Goal: Complete application form

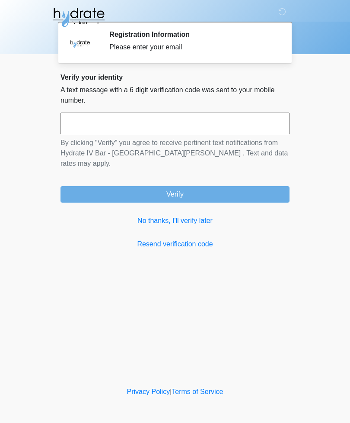
click at [88, 125] on input "text" at bounding box center [175, 123] width 229 height 22
type input "******"
click at [122, 186] on button "Verify" at bounding box center [175, 194] width 229 height 16
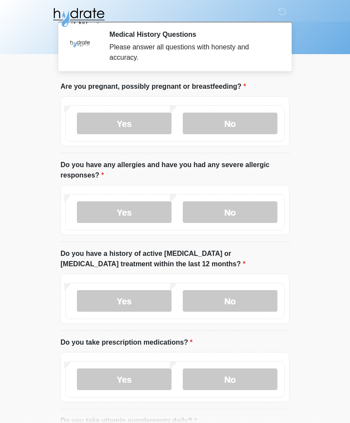
click at [217, 113] on label "No" at bounding box center [230, 123] width 95 height 22
click at [222, 209] on label "No" at bounding box center [230, 212] width 95 height 22
click at [205, 298] on label "No" at bounding box center [230, 301] width 95 height 22
click at [98, 380] on label "Yes" at bounding box center [124, 379] width 95 height 22
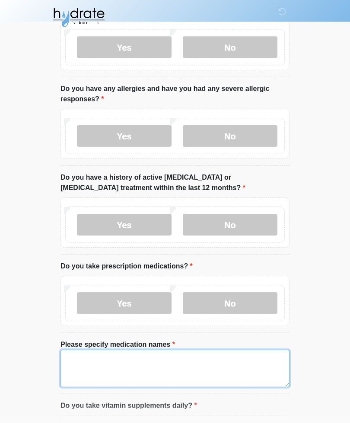
click at [82, 366] on textarea "Please specify medication names" at bounding box center [175, 367] width 229 height 37
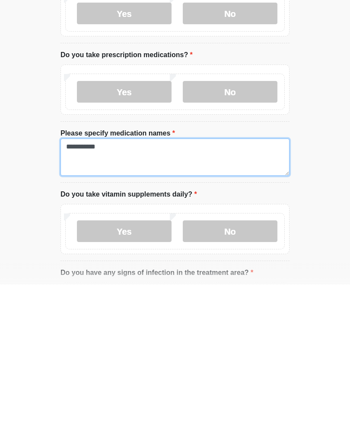
type textarea "**********"
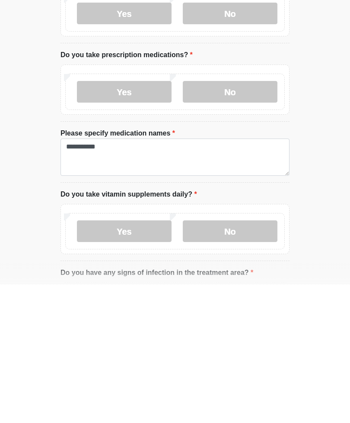
click at [104, 359] on label "Yes" at bounding box center [124, 370] width 95 height 22
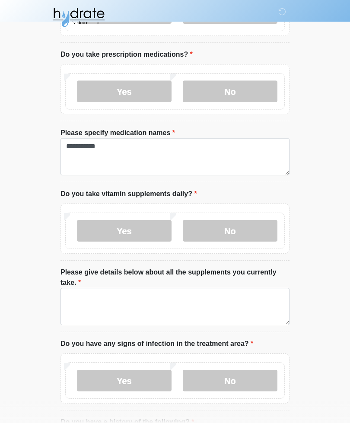
click at [213, 228] on label "No" at bounding box center [230, 231] width 95 height 22
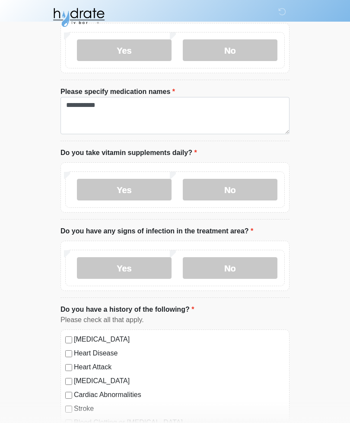
scroll to position [330, 0]
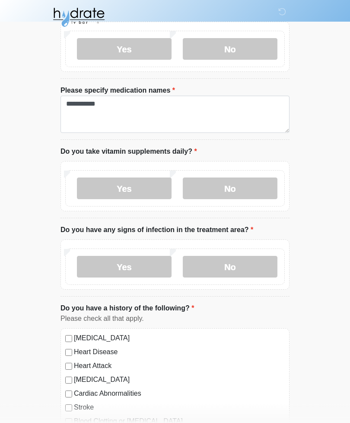
click at [229, 270] on label "No" at bounding box center [230, 267] width 95 height 22
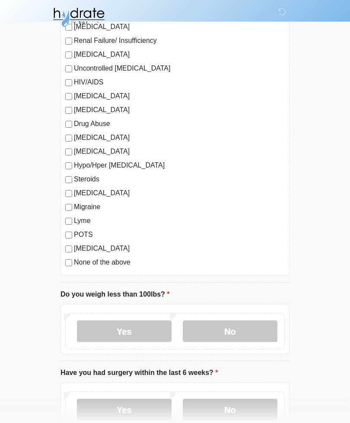
scroll to position [851, 0]
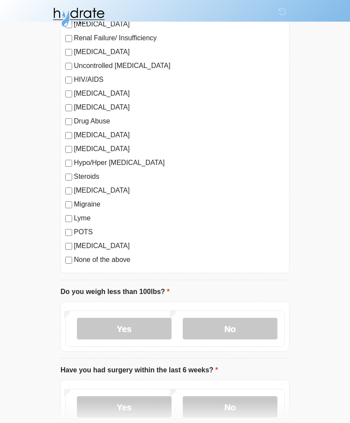
click at [217, 328] on label "No" at bounding box center [230, 329] width 95 height 22
click at [212, 398] on label "No" at bounding box center [230, 407] width 95 height 22
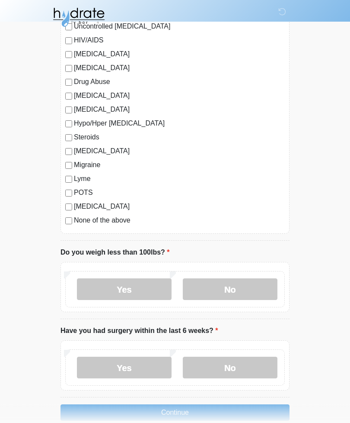
scroll to position [905, 0]
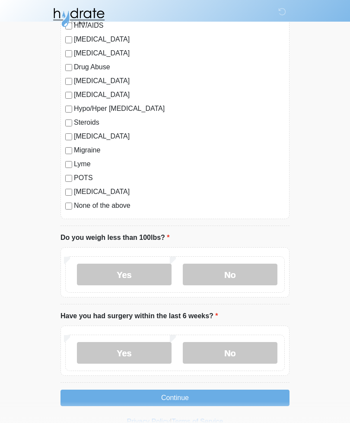
click at [122, 397] on button "Continue" at bounding box center [175, 397] width 229 height 16
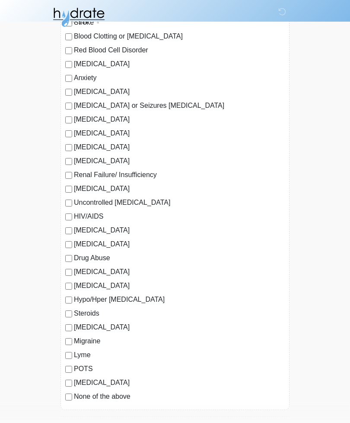
scroll to position [715, 0]
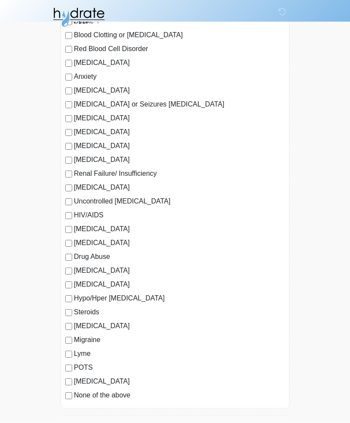
click at [63, 406] on div "High Blood Pressure Heart Disease Heart Attack Congestive Heart Failure Cardiac…" at bounding box center [175, 175] width 229 height 466
click at [63, 405] on div "High Blood Pressure Heart Disease Heart Attack Congestive Heart Failure Cardiac…" at bounding box center [175, 175] width 229 height 466
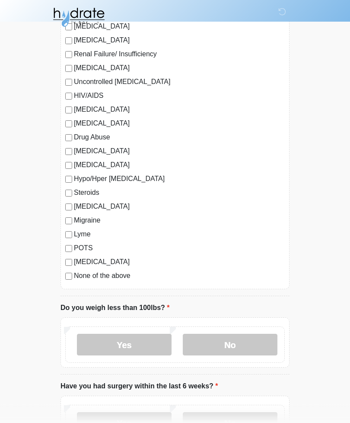
scroll to position [905, 0]
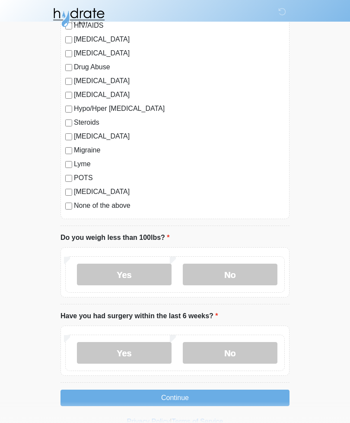
click at [154, 395] on button "Continue" at bounding box center [175, 397] width 229 height 16
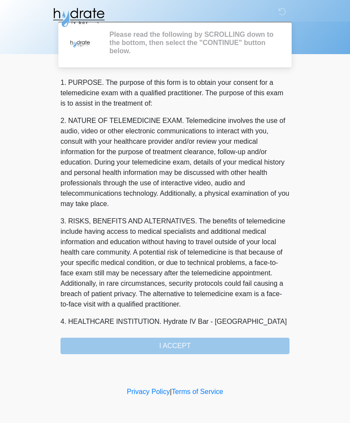
scroll to position [0, 0]
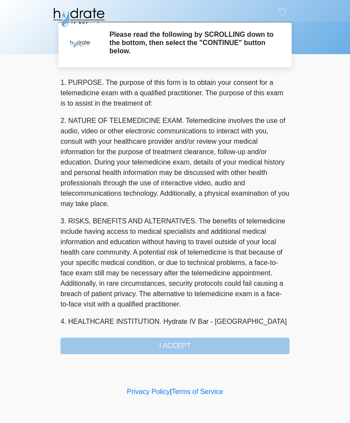
click at [139, 349] on div "1. PURPOSE. The purpose of this form is to obtain your consent for a telemedici…" at bounding box center [175, 215] width 229 height 276
click at [148, 346] on div "1. PURPOSE. The purpose of this form is to obtain your consent for a telemedici…" at bounding box center [175, 215] width 229 height 276
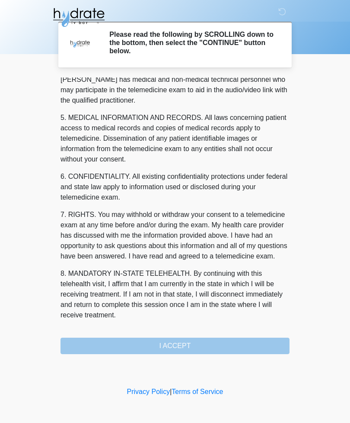
scroll to position [263, 0]
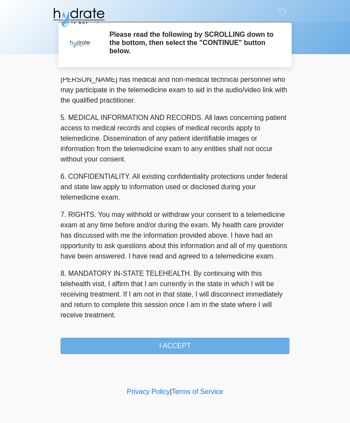
click at [159, 346] on button "I ACCEPT" at bounding box center [175, 345] width 229 height 16
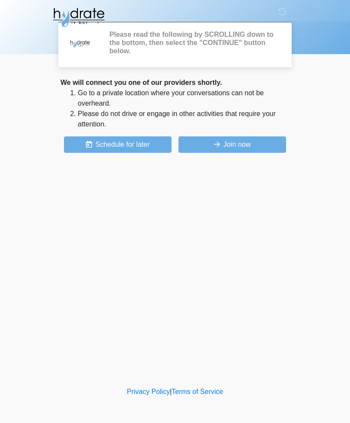
click at [145, 349] on div "‎ ‎ ‎ Please read the following by SCROLLING down to the bottom, then select th…" at bounding box center [174, 192] width 259 height 367
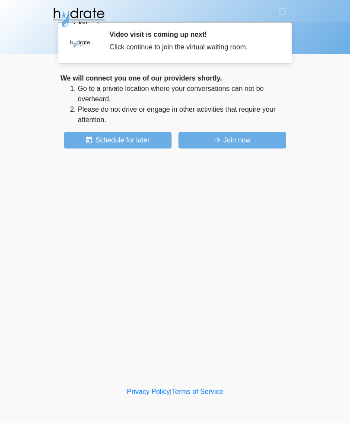
click at [216, 142] on icon at bounding box center [217, 139] width 6 height 7
